Goal: Communication & Community: Answer question/provide support

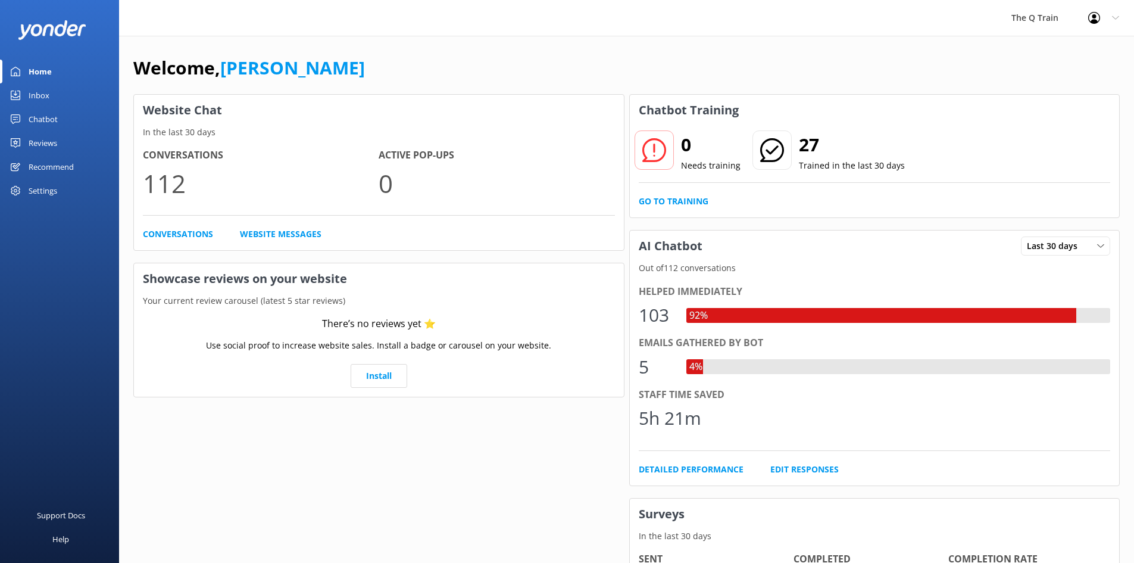
click at [40, 121] on div "Chatbot" at bounding box center [43, 119] width 29 height 24
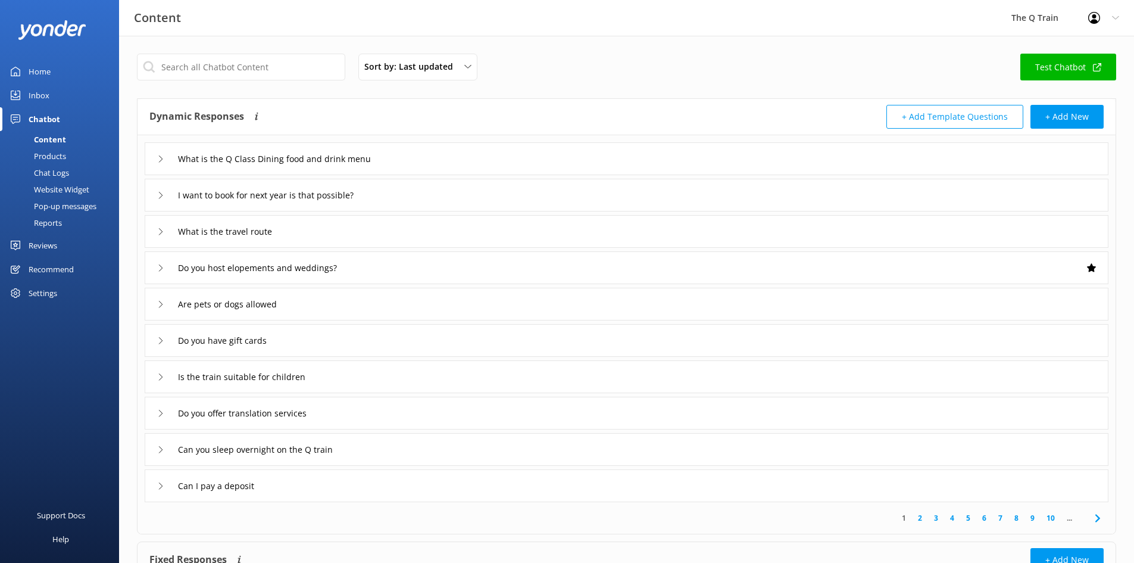
click at [38, 95] on div "Inbox" at bounding box center [39, 95] width 21 height 24
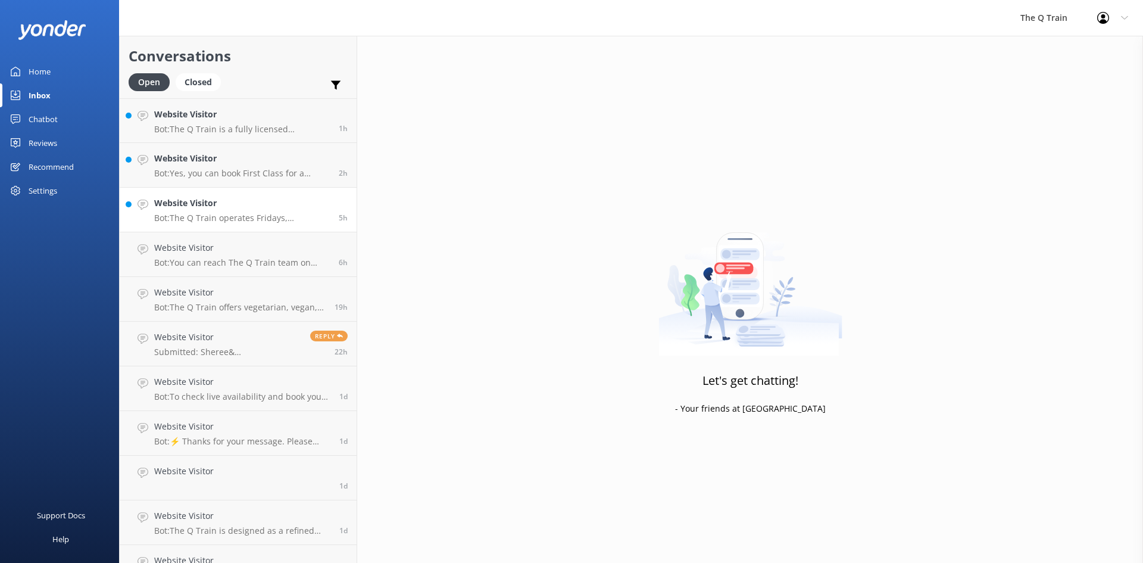
click at [248, 213] on p "Bot: The Q Train operates Fridays, Saturdays, and Sundays all year round, excep…" at bounding box center [242, 218] width 176 height 11
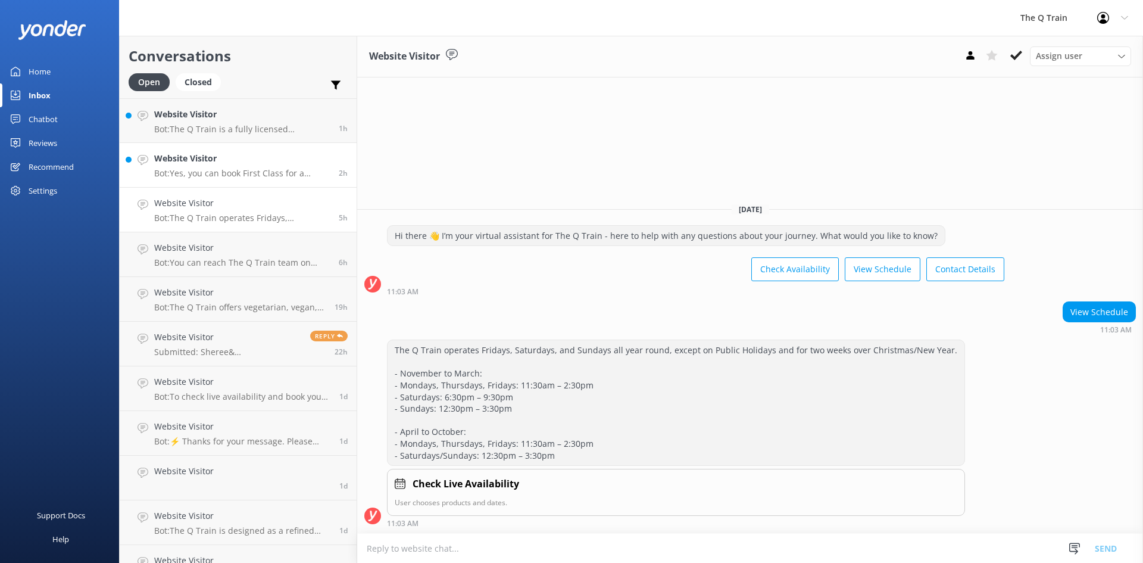
click at [216, 174] on p "Bot: Yes, you can book First Class for a group of 4 guests. First Class Dining …" at bounding box center [242, 173] width 176 height 11
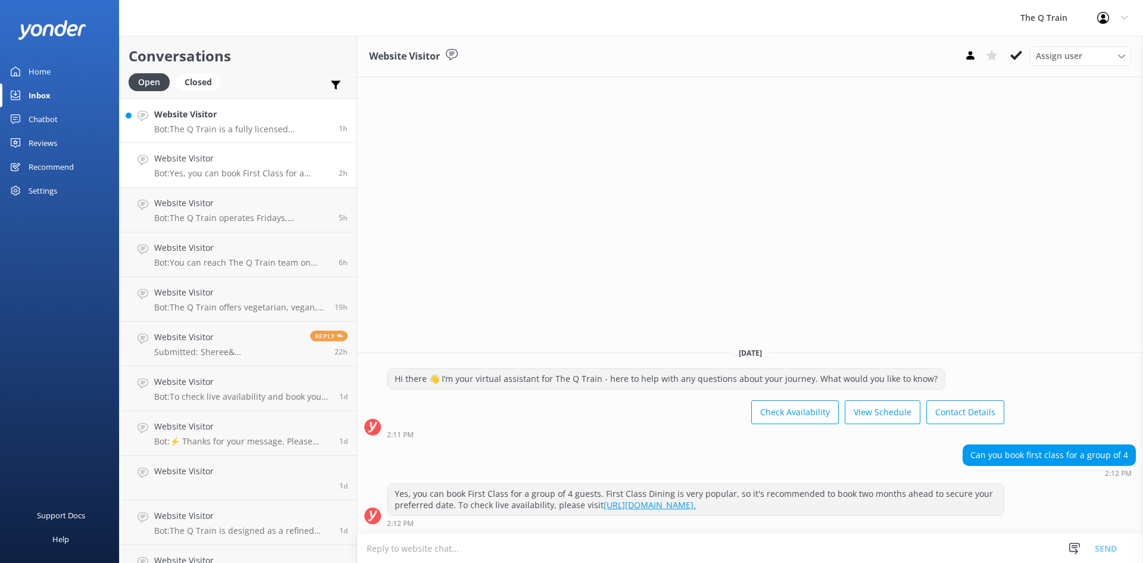
click at [243, 123] on div "Website Visitor Bot: The Q Train is a fully licensed restaurant, and we do not …" at bounding box center [242, 121] width 176 height 26
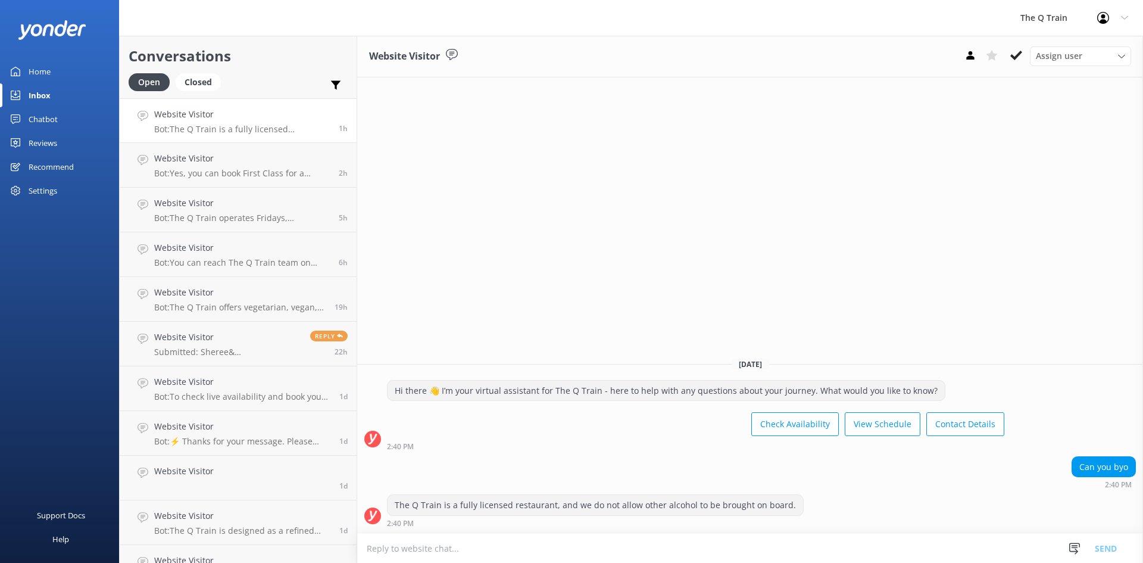
click at [39, 74] on div "Home" at bounding box center [40, 72] width 22 height 24
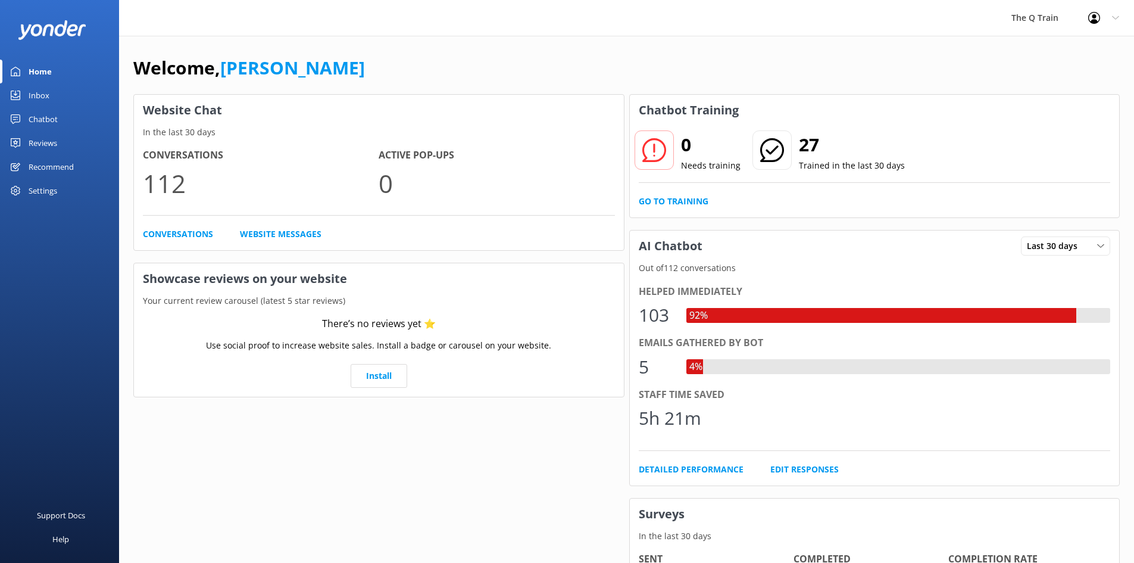
click at [608, 43] on div "Welcome, [PERSON_NAME] Website Chat In the last 30 days Conversations 112 Activ…" at bounding box center [626, 410] width 1015 height 748
